Goal: Task Accomplishment & Management: Manage account settings

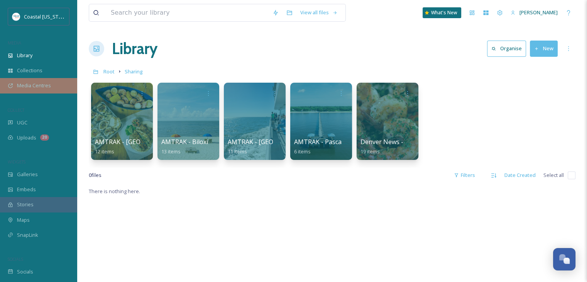
click at [38, 91] on div "Media Centres" at bounding box center [38, 85] width 77 height 15
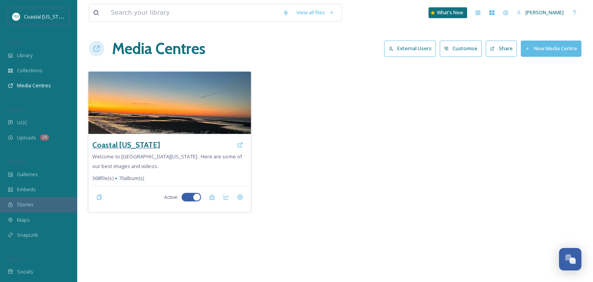
click at [127, 140] on h3 "Coastal [US_STATE]" at bounding box center [126, 144] width 68 height 11
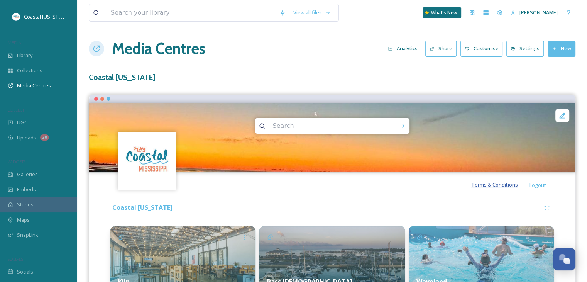
click at [501, 186] on span "Terms & Conditions" at bounding box center [494, 184] width 47 height 7
click at [485, 52] on button "Customise" at bounding box center [481, 49] width 42 height 16
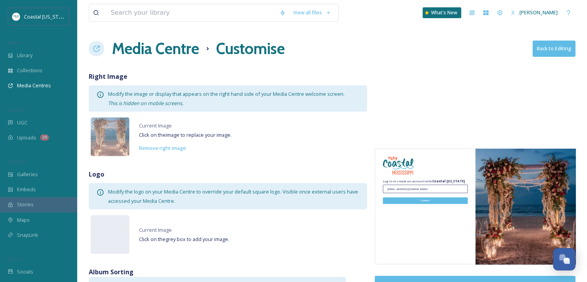
click at [553, 50] on button "Back to Editing" at bounding box center [553, 49] width 43 height 16
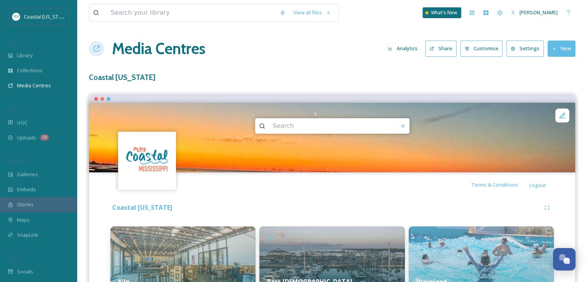
click at [522, 52] on button "Settings" at bounding box center [524, 49] width 37 height 16
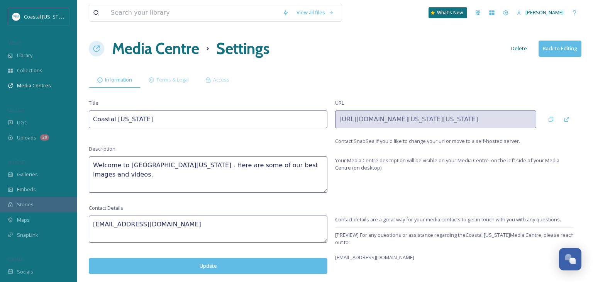
click at [193, 170] on textarea "Welcome to Coastal Mississippi . Here are some of our best images and videos." at bounding box center [208, 174] width 238 height 36
paste textarea "Surround yourself with the warmth of Southern hospitality along the Mississippi…"
click at [192, 143] on div "Title Coastal Mississippi URL https://app.snapsea.io/p/media-centre/coastal-mis…" at bounding box center [335, 122] width 492 height 46
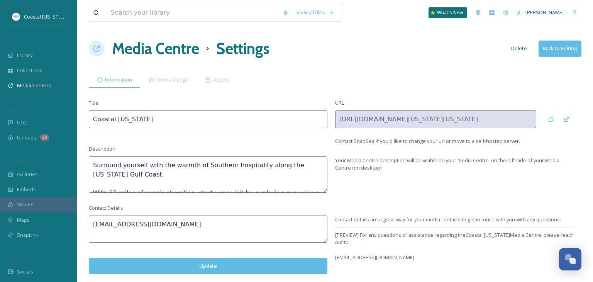
click at [152, 165] on textarea "Surround yourself with the warmth of Southern hospitality along the Mississippi…" at bounding box center [208, 174] width 238 height 36
click at [169, 149] on div "Description Surround yourself with the warmth of Southern hospitality along the…" at bounding box center [208, 168] width 238 height 47
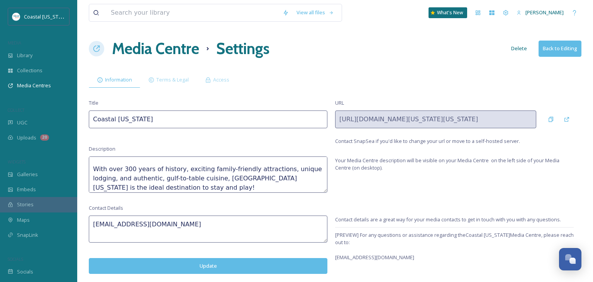
scroll to position [56, 0]
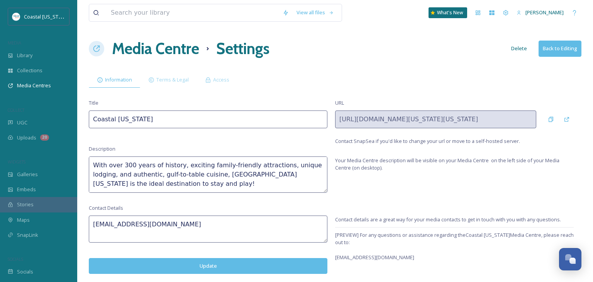
click at [137, 186] on textarea "Surround yourself with the warmth of Southern hospitality along the Mississippi…" at bounding box center [208, 174] width 238 height 36
paste textarea "Use of images requires photo credit as follows: Social Media: Courtesy of @Play…"
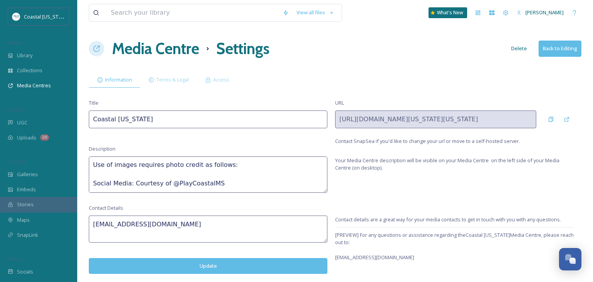
scroll to position [94, 0]
click at [93, 183] on textarea "Surround yourself with the warmth of Southern hospitality along the Mississippi…" at bounding box center [208, 174] width 238 height 36
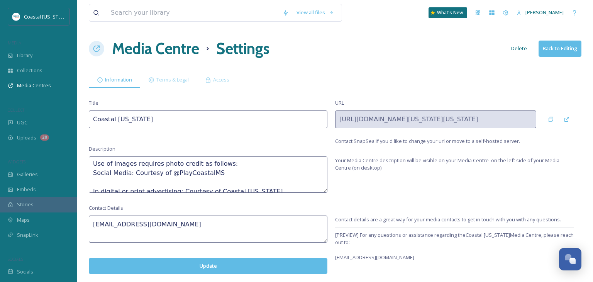
scroll to position [97, 0]
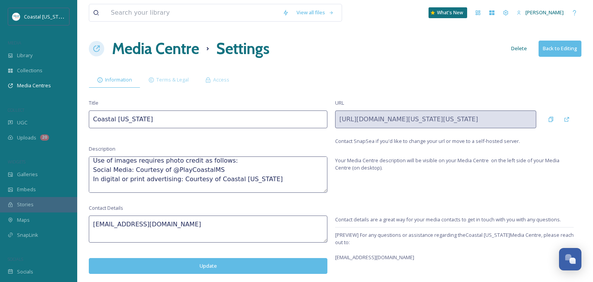
click at [229, 162] on textarea "Surround yourself with the warmth of Southern hospitality along the Mississippi…" at bounding box center [208, 174] width 238 height 36
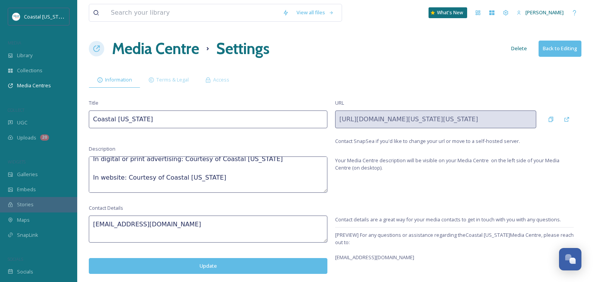
scroll to position [127, 0]
click at [91, 179] on textarea "Surround yourself with the warmth of Southern hospitality along the Mississippi…" at bounding box center [208, 174] width 238 height 36
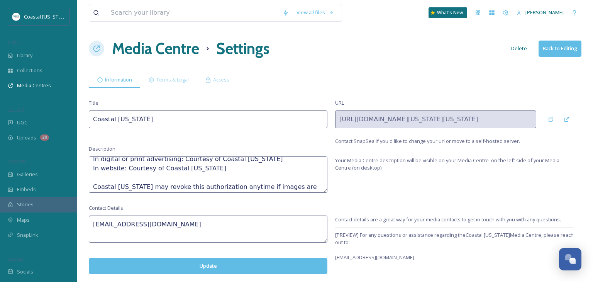
scroll to position [139, 0]
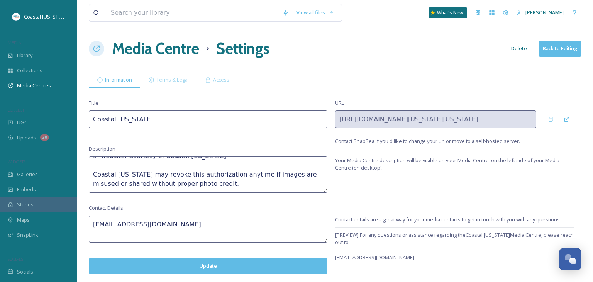
type textarea "Surround yourself with the warmth of Southern hospitality along the [US_STATE] …"
click at [132, 220] on textarea "hi@snapsea.io" at bounding box center [208, 228] width 238 height 27
paste textarea "For any questions, please contact: [EMAIL_ADDRESS][DOMAIN_NAME]"
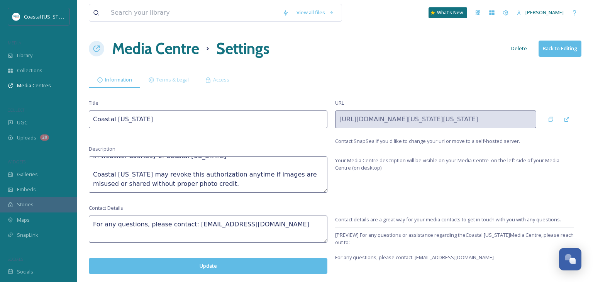
scroll to position [0, 0]
type textarea "For any questions, please contact: [EMAIL_ADDRESS][DOMAIN_NAME]"
click at [274, 263] on button "Update" at bounding box center [208, 266] width 238 height 16
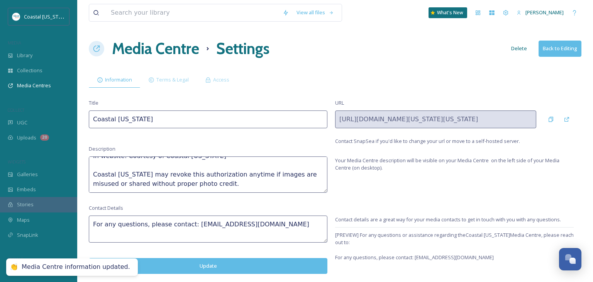
click at [274, 263] on button "Update" at bounding box center [208, 266] width 238 height 16
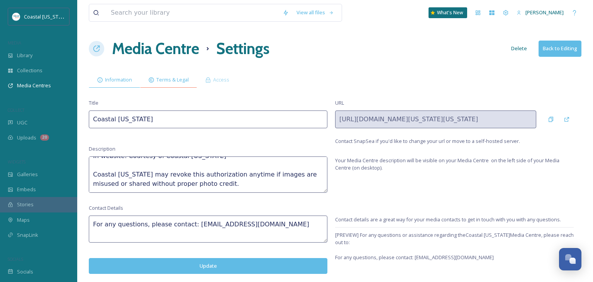
click at [171, 77] on span "Terms & Legal" at bounding box center [172, 79] width 32 height 7
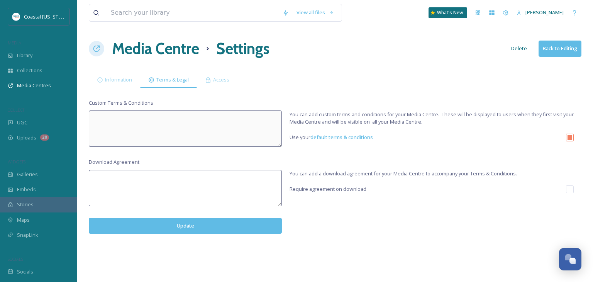
click at [567, 137] on input "checkbox" at bounding box center [570, 138] width 8 height 8
checkbox input "false"
click at [221, 119] on textarea at bounding box center [185, 128] width 193 height 36
paste textarea "PLEASE READ THESE TERMS OF USE CAREFULLY. THE MISSISSIPPI GULF COAST REGIONAL C…"
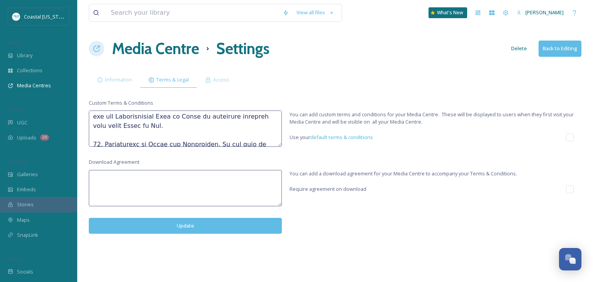
scroll to position [2358, 0]
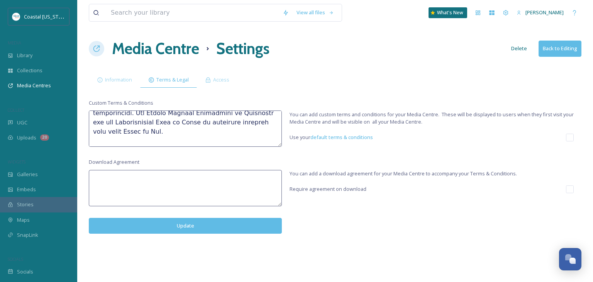
type textarea "PLEASE READ THESE TERMS OF USE CAREFULLY. THE MISSISSIPPI GULF COAST REGIONAL C…"
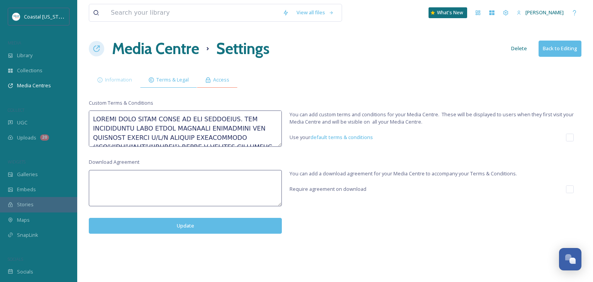
click at [219, 78] on span "Access" at bounding box center [221, 79] width 16 height 7
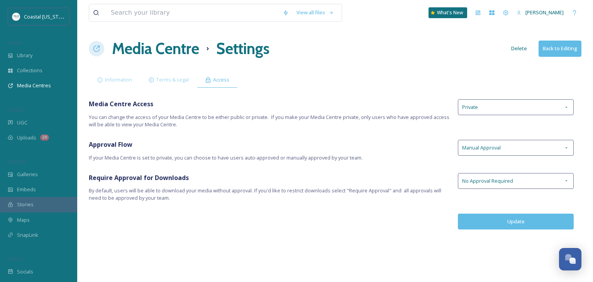
click at [500, 122] on div "Media Centre Access You can change the access of your Media Centre to be either…" at bounding box center [335, 113] width 492 height 29
click at [477, 105] on span "Private" at bounding box center [470, 106] width 16 height 7
click at [408, 114] on span "You can change the access of your Media Centre to be either public or private. …" at bounding box center [269, 120] width 361 height 15
click at [471, 152] on div "Manual Approval" at bounding box center [516, 148] width 116 height 16
click at [441, 145] on span "Approval Flow" at bounding box center [269, 144] width 361 height 9
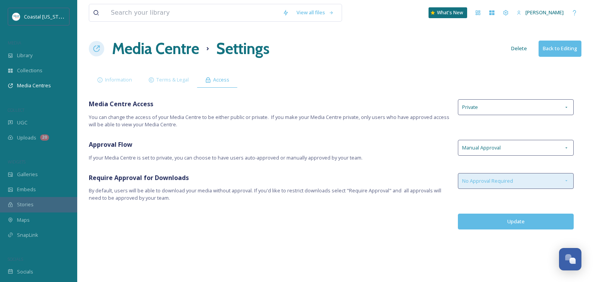
click at [479, 181] on span "No Approval Required" at bounding box center [487, 180] width 51 height 7
click at [440, 171] on div "View all files What's New Lauren Skelton Media Centre Settings Delete Back to E…" at bounding box center [334, 141] width 515 height 282
click at [168, 84] on div "Terms & Legal" at bounding box center [168, 80] width 57 height 16
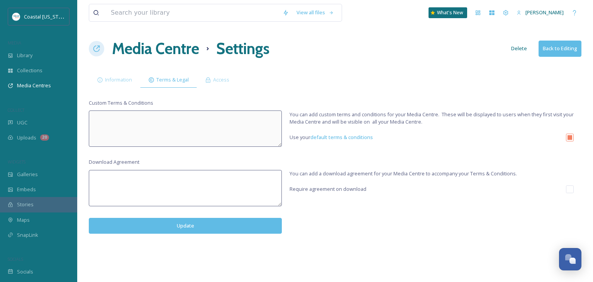
click at [566, 139] on input "checkbox" at bounding box center [570, 138] width 8 height 8
checkbox input "false"
click at [176, 127] on textarea at bounding box center [185, 128] width 193 height 36
paste textarea "PLEASE READ THESE TERMS OF USE CAREFULLY. THE MISSISSIPPI GULF COAST REGIONAL C…"
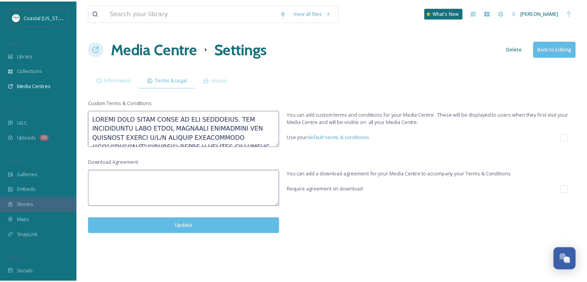
scroll to position [2477, 0]
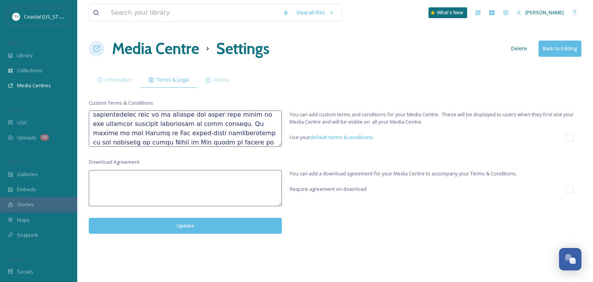
type textarea "PLEASE READ THESE TERMS OF USE CAREFULLY. THE MISSISSIPPI GULF COAST REGIONAL C…"
click at [132, 230] on button "Update" at bounding box center [185, 226] width 193 height 16
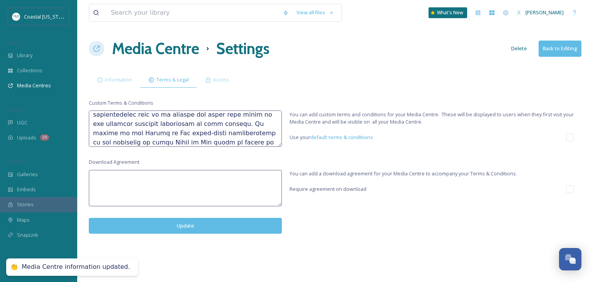
click at [180, 47] on h1 "Media Centre" at bounding box center [155, 48] width 87 height 23
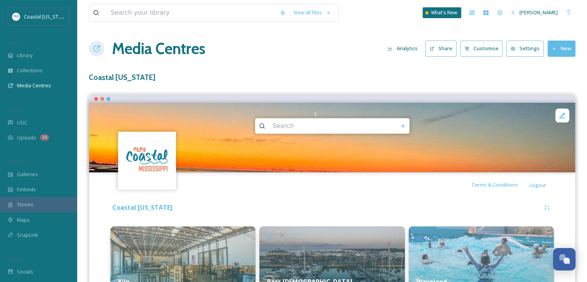
click at [480, 48] on button "Customise" at bounding box center [481, 49] width 42 height 16
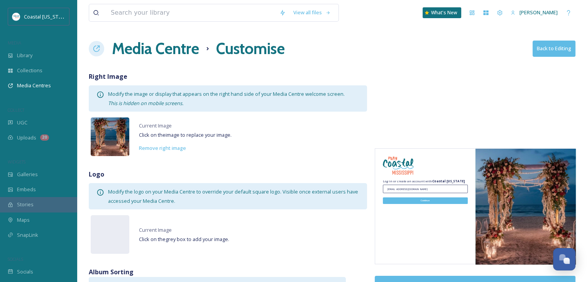
click at [118, 138] on img at bounding box center [110, 136] width 39 height 39
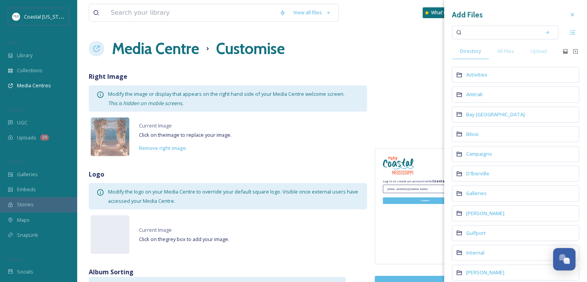
click at [490, 35] on input at bounding box center [499, 32] width 73 height 17
type input "shaggys"
click at [510, 51] on span "All Files" at bounding box center [505, 50] width 17 height 7
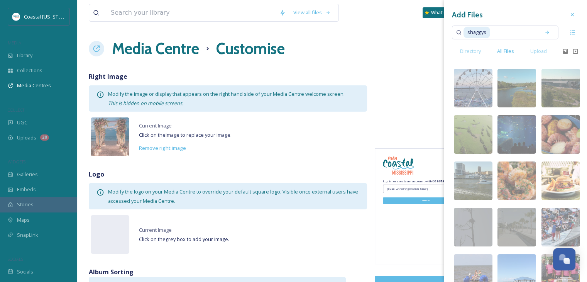
click at [498, 34] on input at bounding box center [514, 32] width 46 height 17
type input "shaggy"
click at [545, 32] on icon at bounding box center [546, 31] width 3 height 3
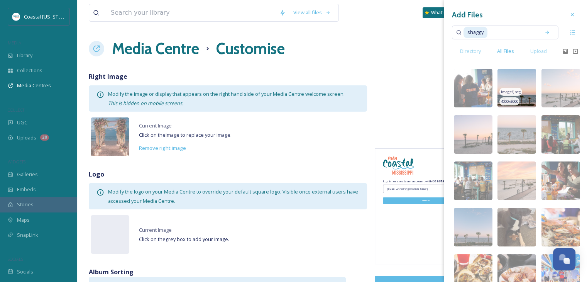
click at [515, 86] on img at bounding box center [516, 88] width 39 height 39
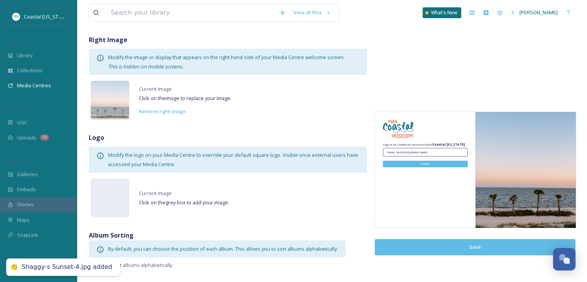
scroll to position [37, 0]
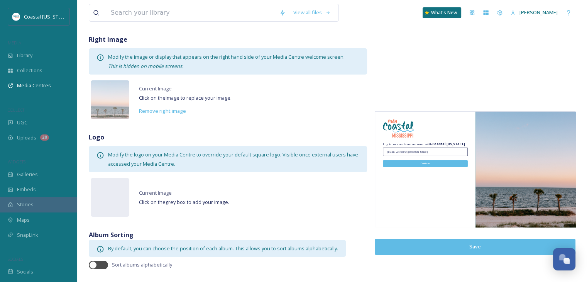
click at [475, 248] on button "Save" at bounding box center [475, 246] width 201 height 16
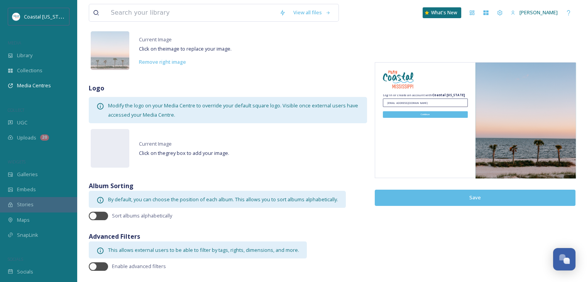
scroll to position [0, 0]
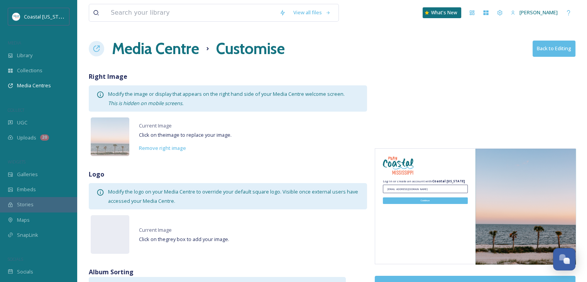
click at [537, 53] on button "Back to Editing" at bounding box center [553, 49] width 43 height 16
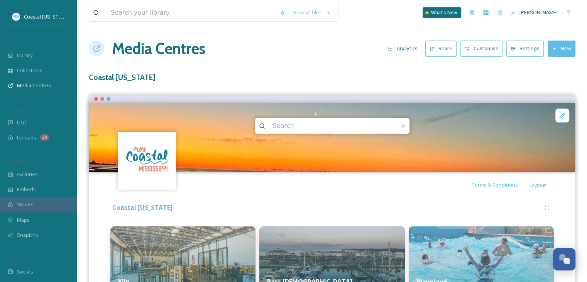
click at [443, 49] on button "Share" at bounding box center [440, 49] width 31 height 16
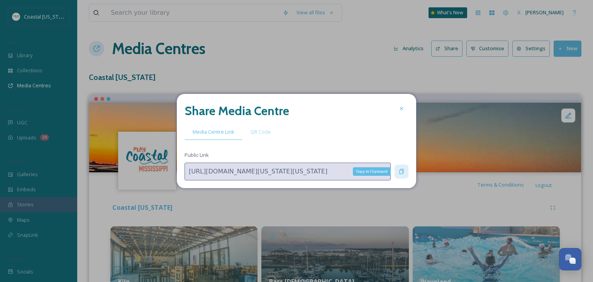
click at [401, 173] on icon at bounding box center [401, 171] width 5 height 5
click at [401, 108] on icon at bounding box center [401, 108] width 3 height 3
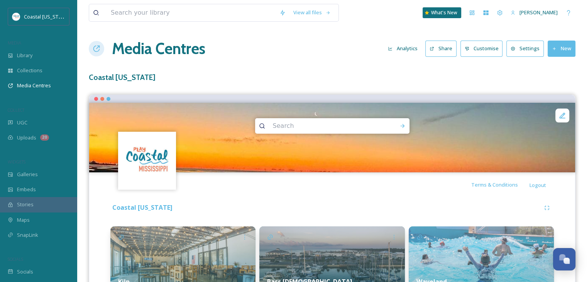
click at [522, 49] on button "Settings" at bounding box center [524, 49] width 37 height 16
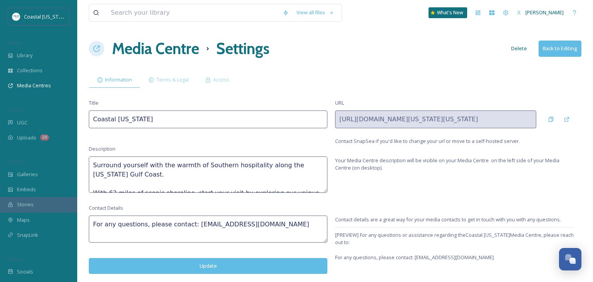
click at [133, 221] on textarea "For any questions, please contact: [EMAIL_ADDRESS][DOMAIN_NAME]" at bounding box center [208, 228] width 238 height 27
drag, startPoint x: 187, startPoint y: 224, endPoint x: 17, endPoint y: 213, distance: 170.6
click at [17, 213] on div "Coastal Mississippi MEDIA Library Collections Media Centres COLLECT UGC Uploads…" at bounding box center [296, 141] width 593 height 282
type textarea "media@coastalmississippi.com"
click at [201, 264] on button "Update" at bounding box center [208, 266] width 238 height 16
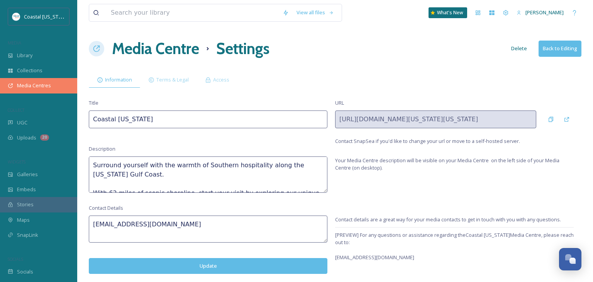
click at [47, 87] on span "Media Centres" at bounding box center [34, 85] width 34 height 7
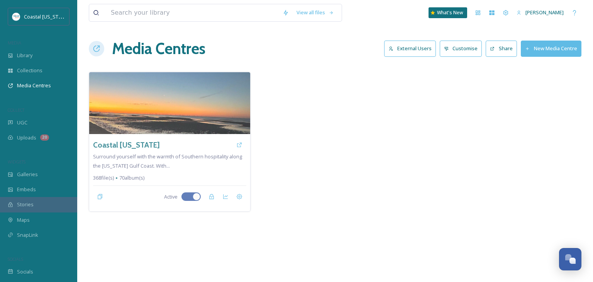
click at [300, 156] on div at bounding box center [335, 142] width 162 height 140
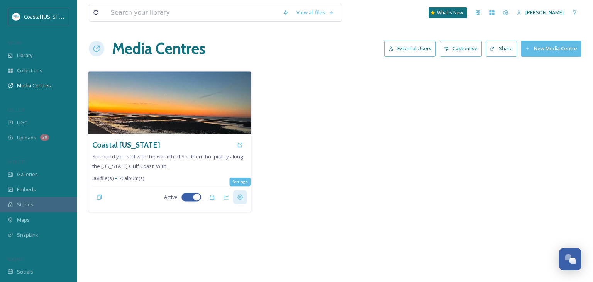
click at [244, 196] on div "Settings" at bounding box center [240, 197] width 14 height 14
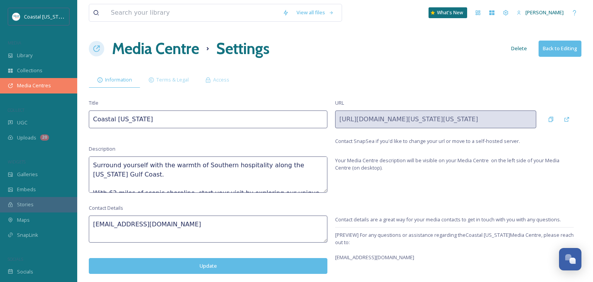
click at [25, 86] on span "Media Centres" at bounding box center [34, 85] width 34 height 7
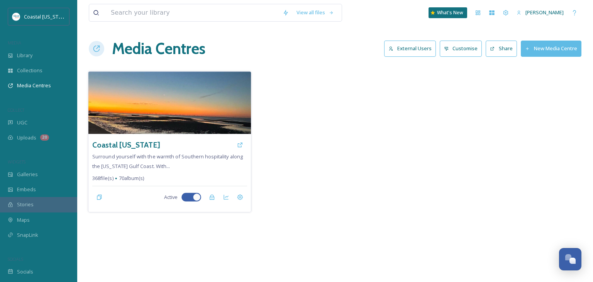
click at [174, 154] on span "Surround yourself with the warmth of Southern hospitality along the Mississippi…" at bounding box center [167, 161] width 150 height 16
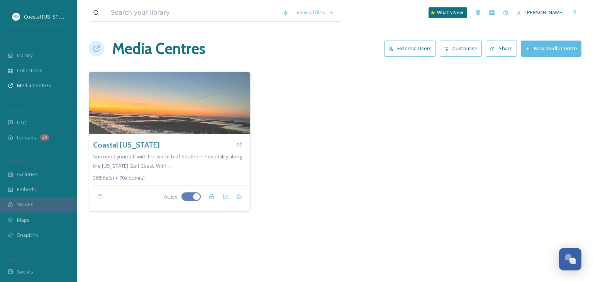
click at [392, 54] on button "External Users" at bounding box center [410, 49] width 52 height 16
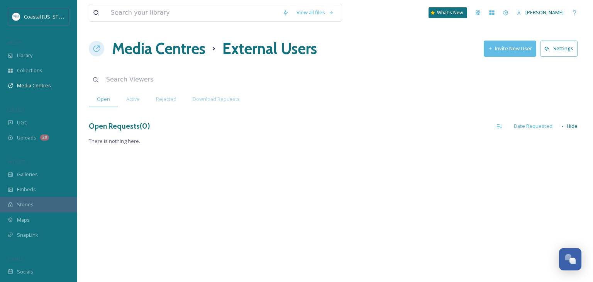
click at [193, 54] on h1 "Media Centres" at bounding box center [158, 48] width 93 height 23
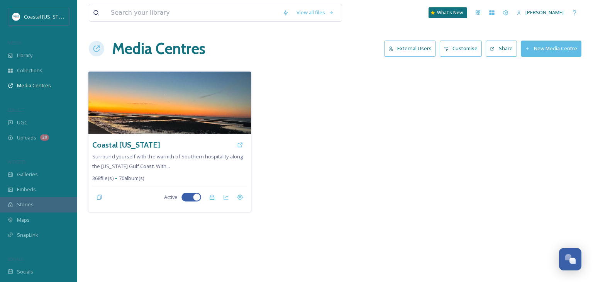
click at [154, 157] on span "Surround yourself with the warmth of Southern hospitality along the Mississippi…" at bounding box center [167, 161] width 150 height 16
click at [188, 108] on img at bounding box center [169, 102] width 162 height 63
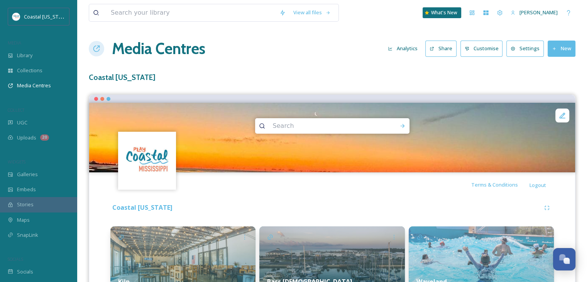
click at [515, 50] on icon at bounding box center [512, 48] width 5 height 5
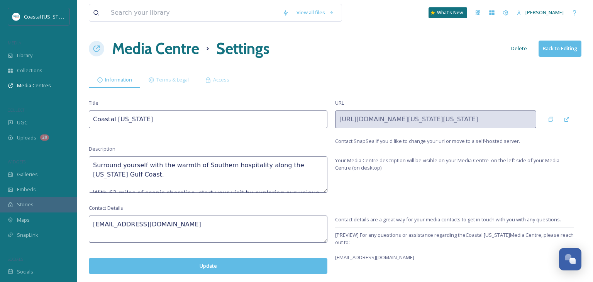
click at [548, 50] on button "Back to Editing" at bounding box center [559, 49] width 43 height 16
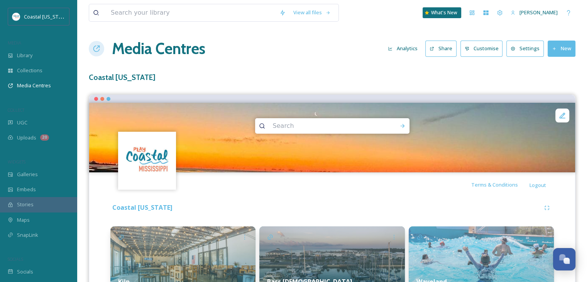
click at [403, 49] on button "Analytics" at bounding box center [402, 48] width 37 height 15
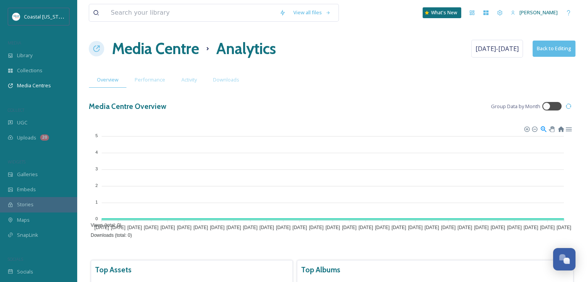
click at [182, 42] on h1 "Media Centre" at bounding box center [155, 48] width 87 height 23
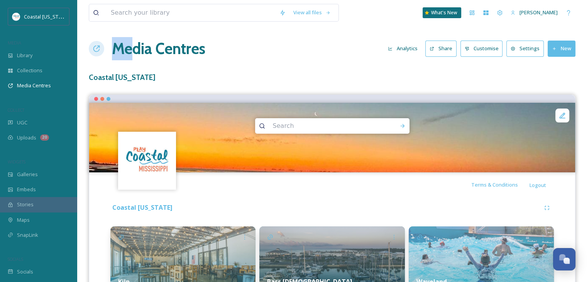
click at [131, 56] on div "Media Centres Analytics Share Customise Settings New" at bounding box center [332, 48] width 487 height 23
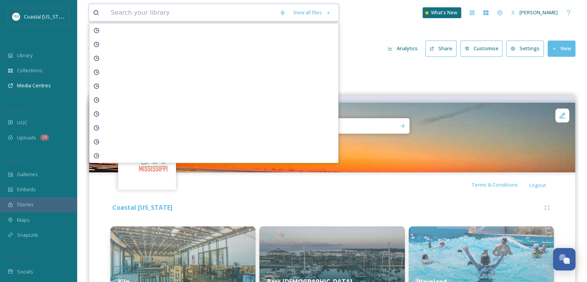
drag, startPoint x: 135, startPoint y: 7, endPoint x: 146, endPoint y: 7, distance: 10.8
click at [146, 7] on input at bounding box center [191, 12] width 169 height 17
drag, startPoint x: 154, startPoint y: -2, endPoint x: 164, endPoint y: -7, distance: 11.2
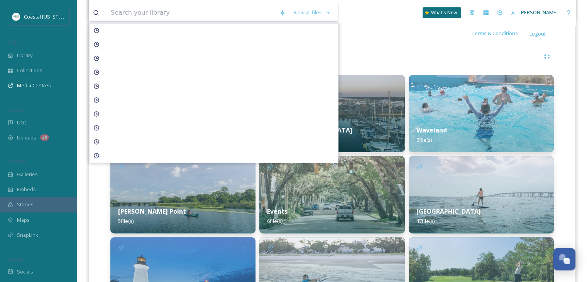
scroll to position [140, 0]
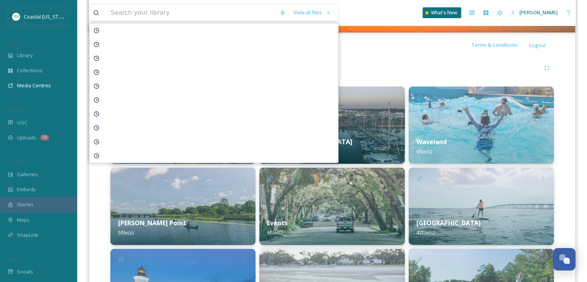
drag, startPoint x: 303, startPoint y: 78, endPoint x: 359, endPoint y: 14, distance: 85.3
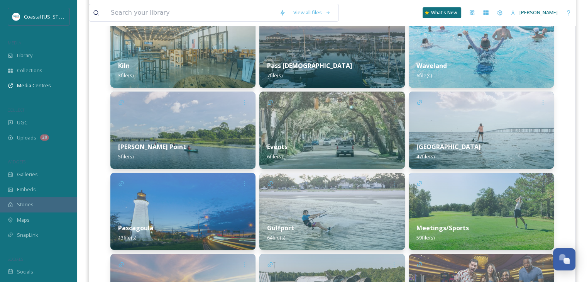
scroll to position [448, 0]
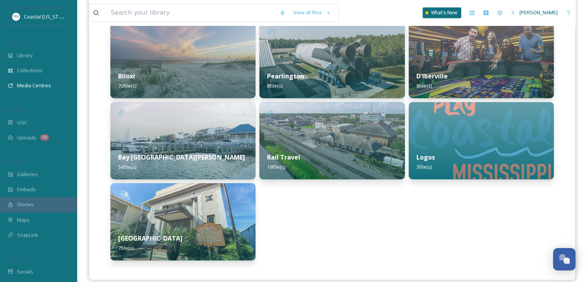
drag, startPoint x: 433, startPoint y: 64, endPoint x: 369, endPoint y: 271, distance: 216.8
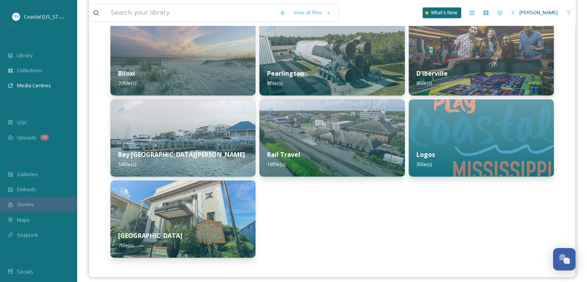
scroll to position [453, 0]
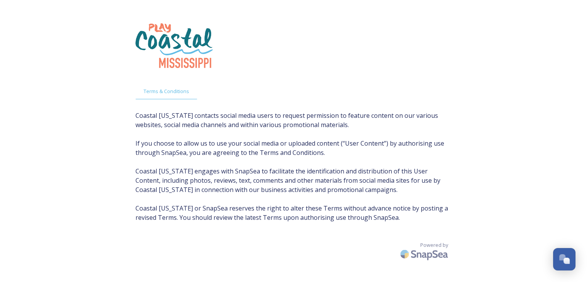
scroll to position [15, 0]
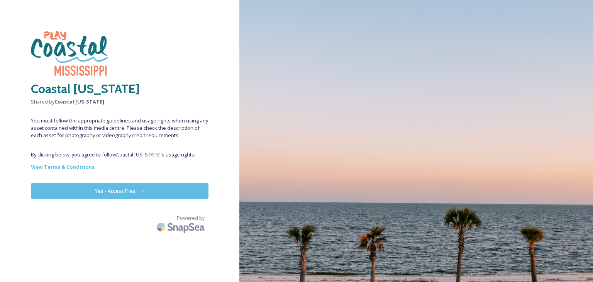
click at [103, 198] on button "Yes - Access Files" at bounding box center [119, 191] width 177 height 16
